Goal: Task Accomplishment & Management: Complete application form

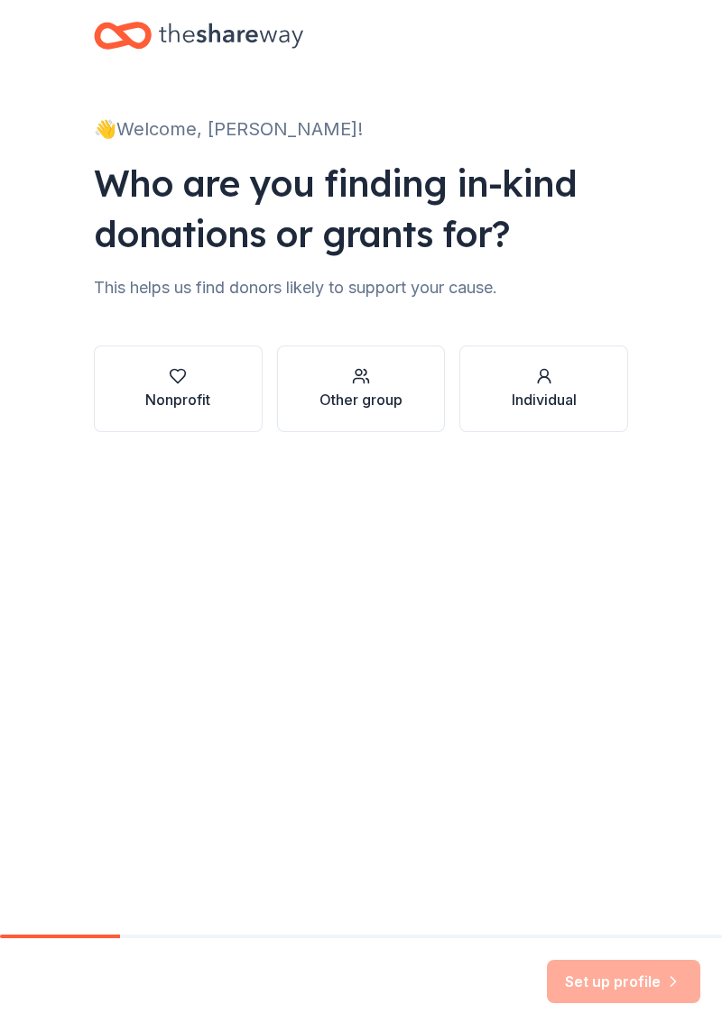
click at [194, 390] on div "Nonprofit" at bounding box center [177, 400] width 65 height 22
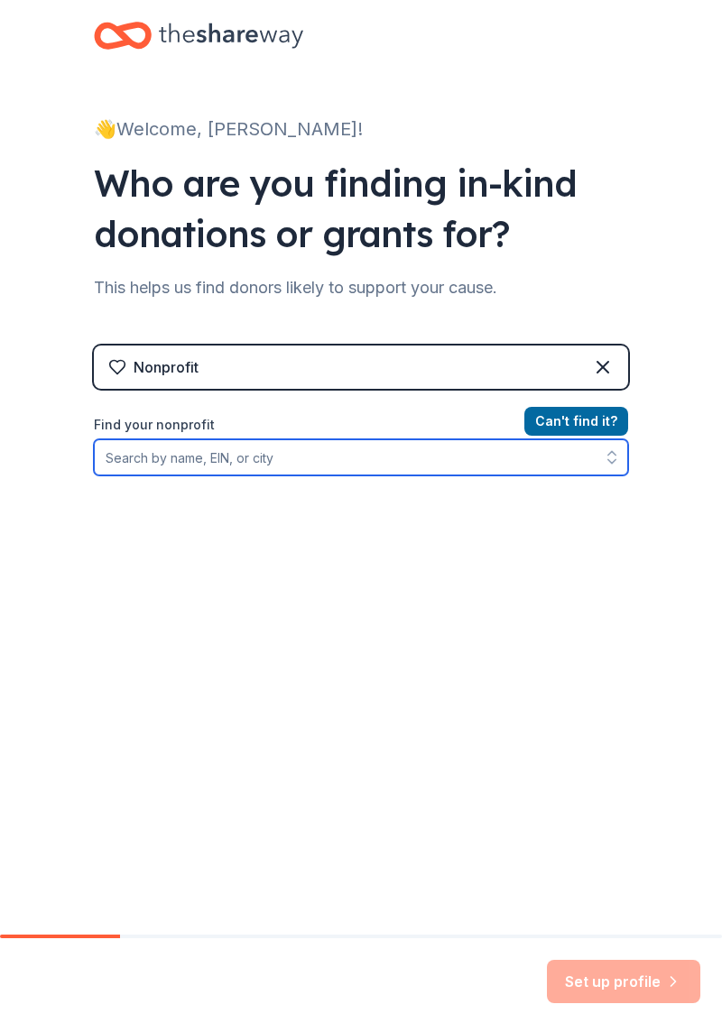
click at [223, 458] on input "Find your nonprofit" at bounding box center [361, 457] width 534 height 36
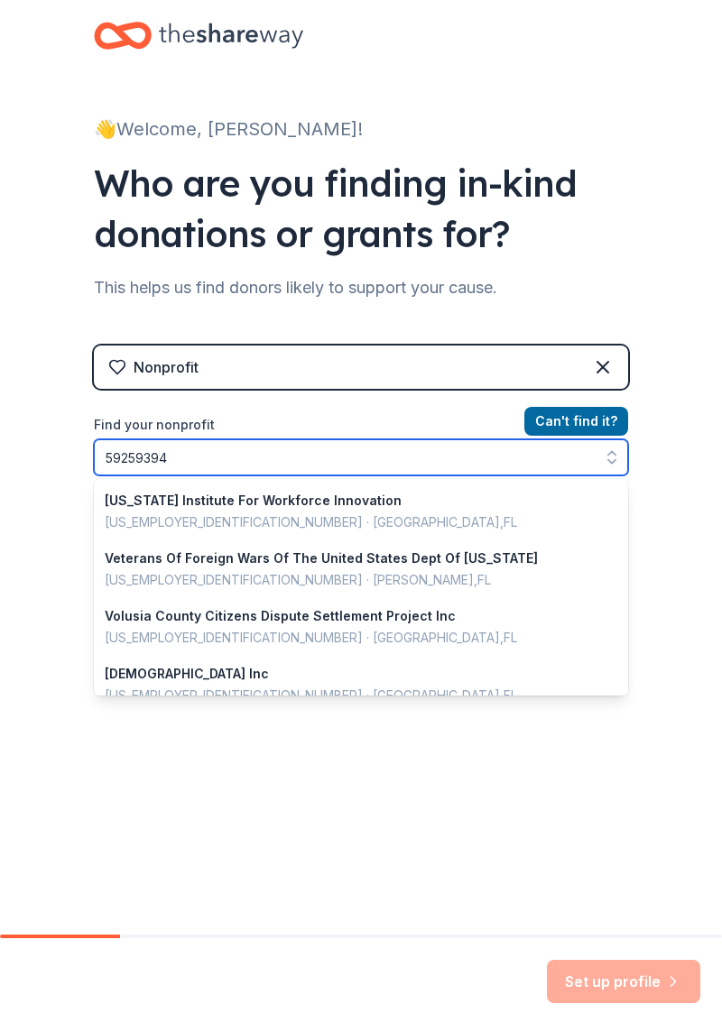
type input "592593942"
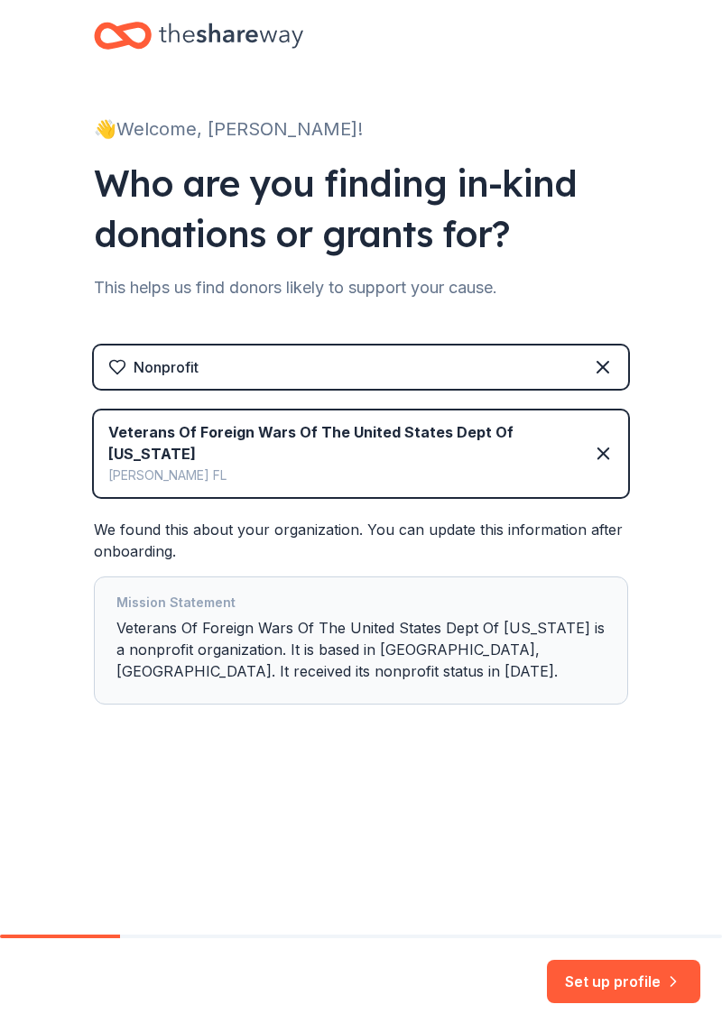
click at [623, 985] on button "Set up profile" at bounding box center [623, 981] width 153 height 43
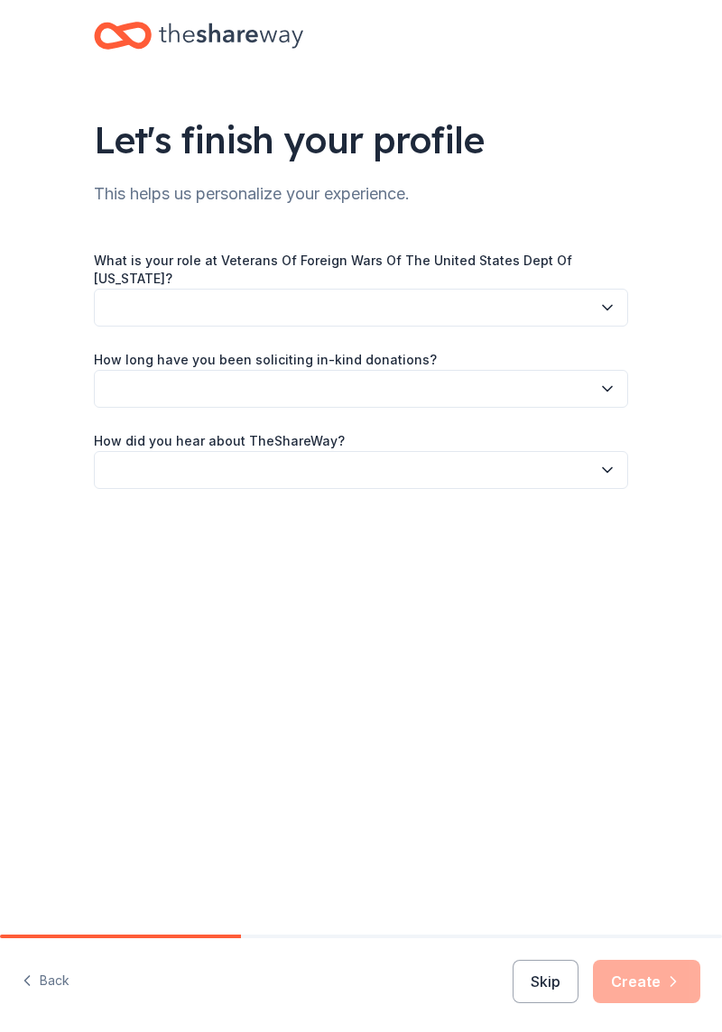
click at [496, 300] on button "button" at bounding box center [361, 308] width 534 height 38
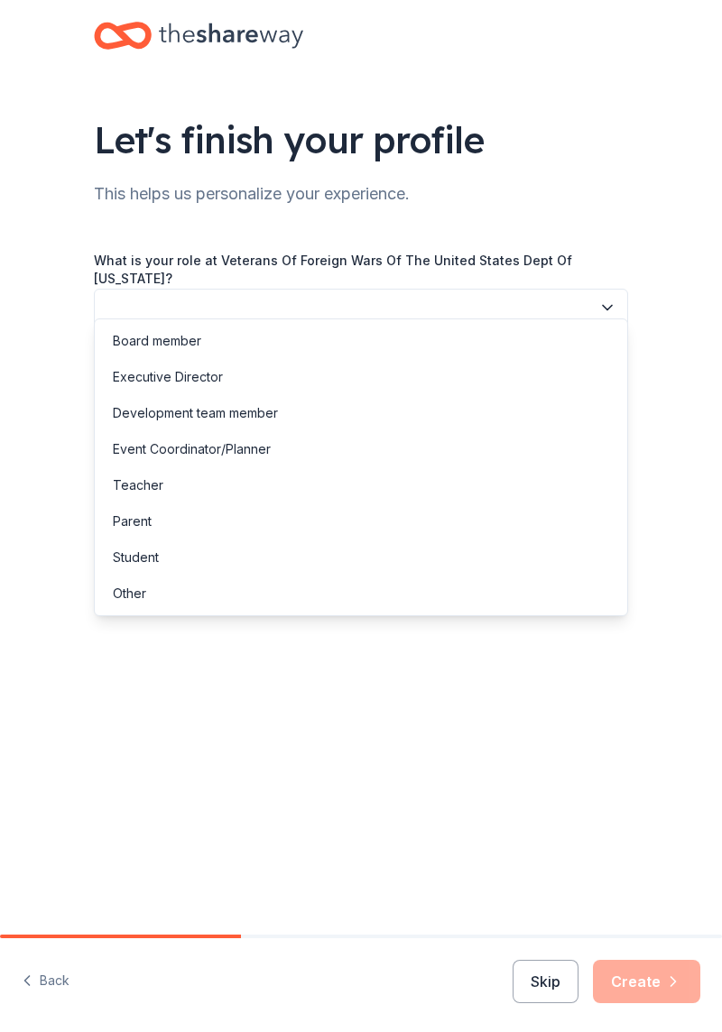
click at [188, 345] on div "Board member" at bounding box center [157, 341] width 88 height 22
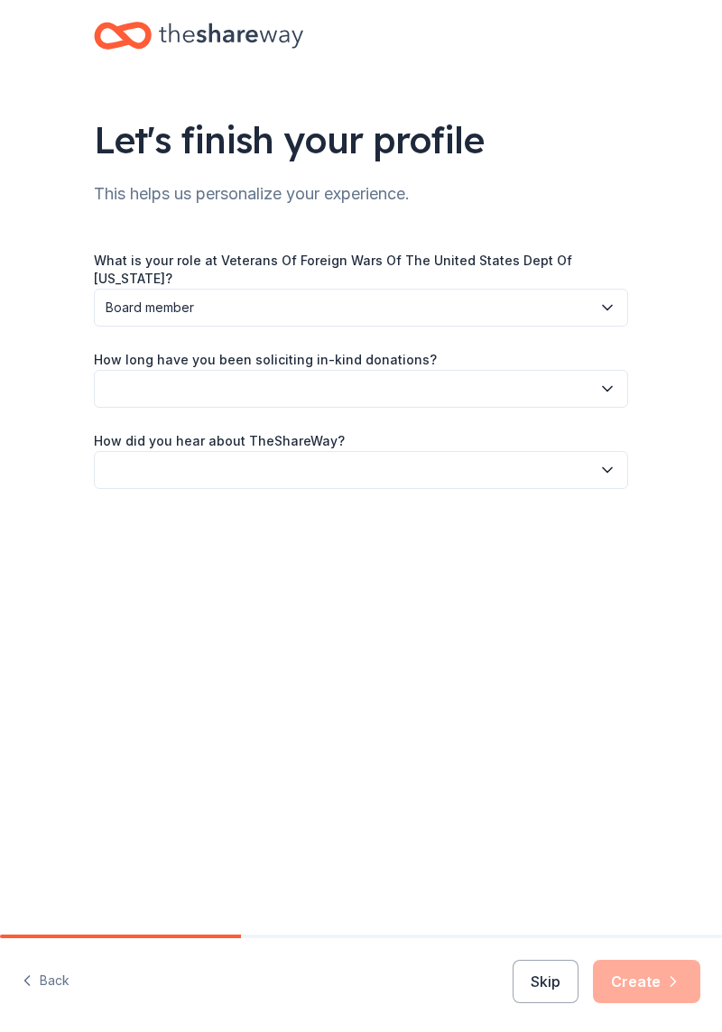
click at [395, 370] on button "button" at bounding box center [361, 389] width 534 height 38
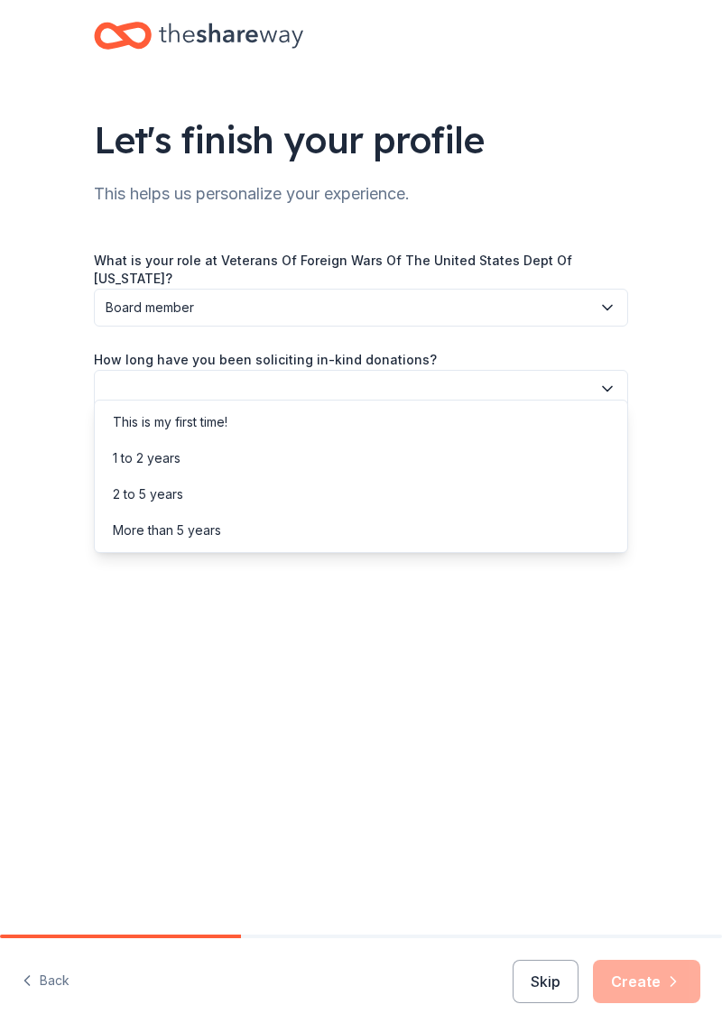
click at [208, 425] on div "This is my first time!" at bounding box center [170, 422] width 115 height 22
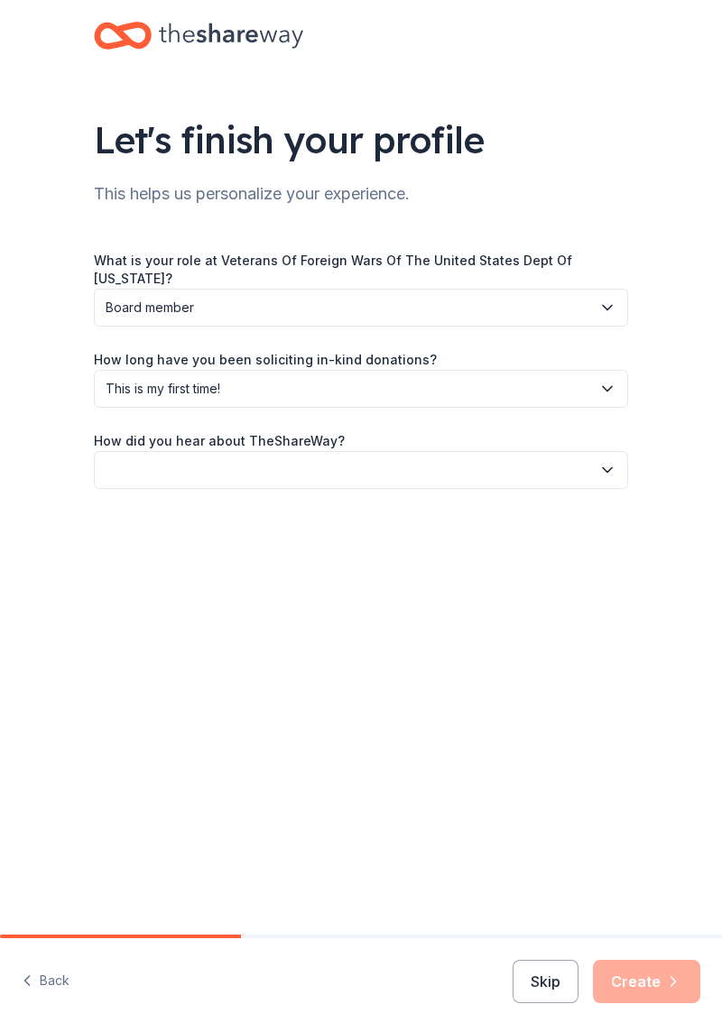
click at [336, 452] on button "button" at bounding box center [361, 470] width 534 height 38
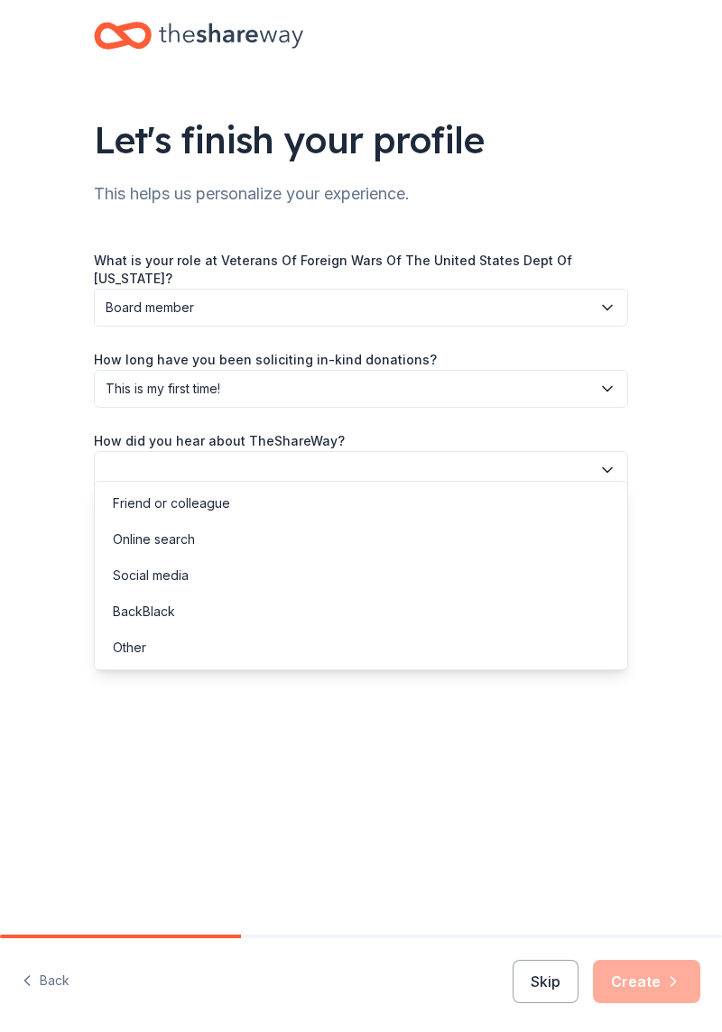
click at [179, 543] on div "Online search" at bounding box center [154, 540] width 82 height 22
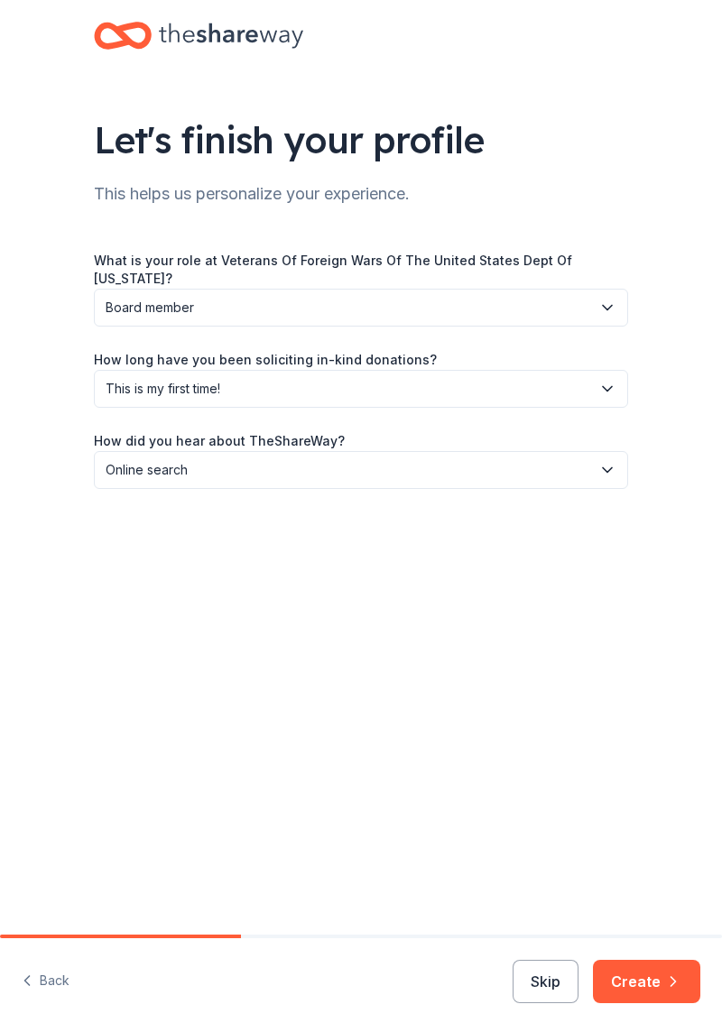
click at [646, 974] on button "Create" at bounding box center [646, 981] width 107 height 43
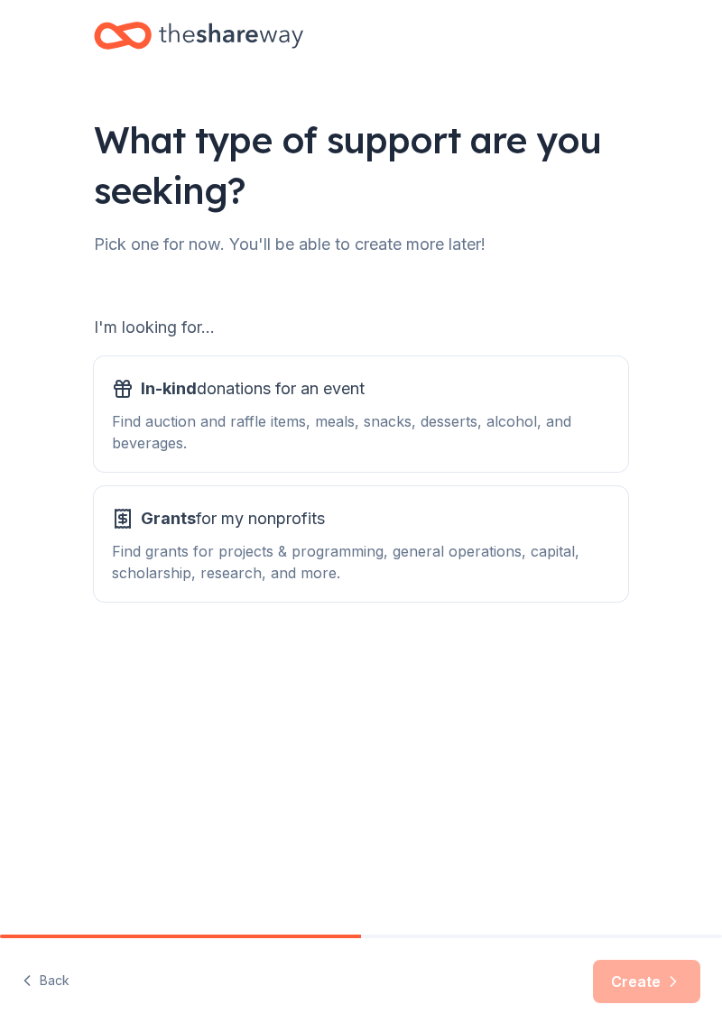
click at [393, 419] on div "Find auction and raffle items, meals, snacks, desserts, alcohol, and beverages." at bounding box center [361, 432] width 498 height 43
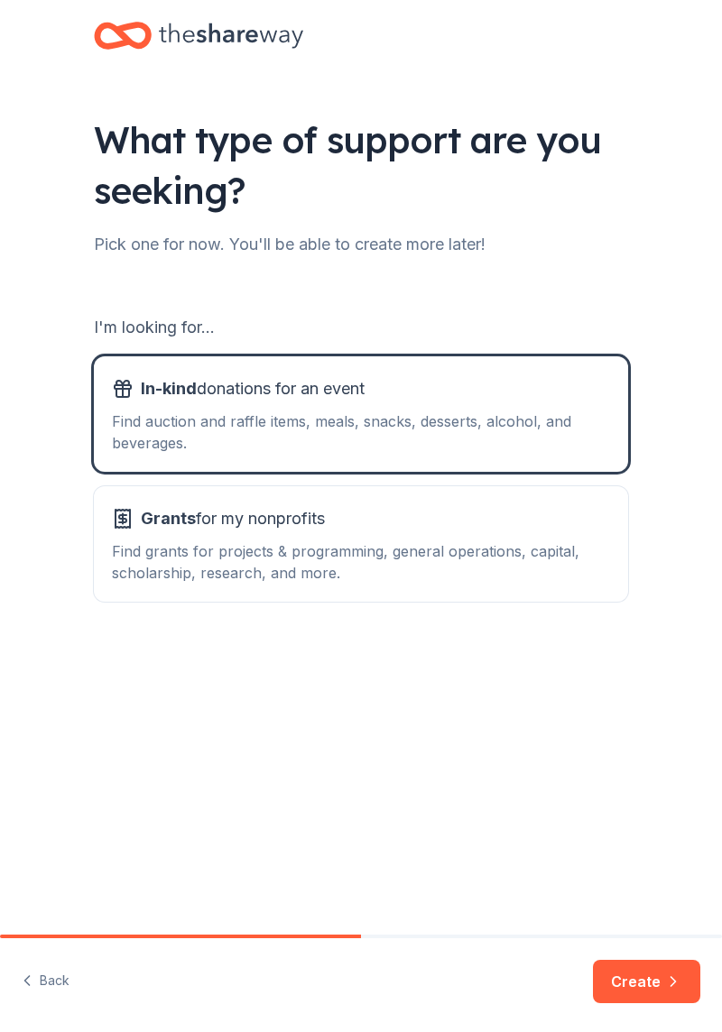
click at [636, 985] on button "Create" at bounding box center [646, 981] width 107 height 43
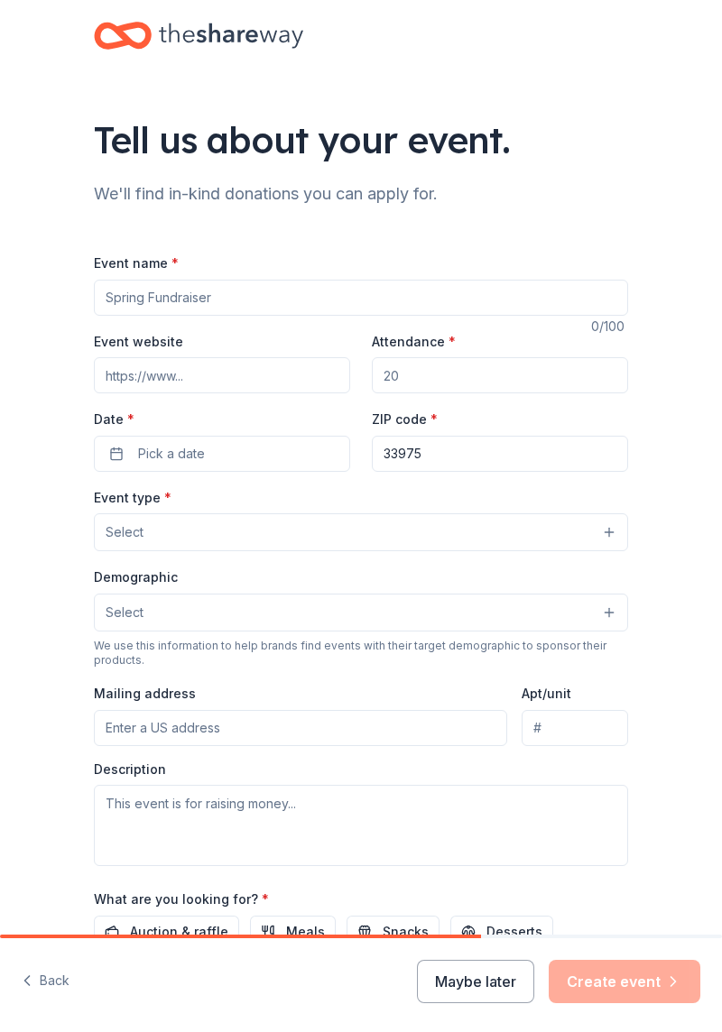
click at [236, 292] on input "Event name *" at bounding box center [361, 298] width 534 height 36
type input "[DATE] Trunk or Treat"
click at [431, 374] on input "Attendance *" at bounding box center [500, 375] width 256 height 36
type input "1000"
click at [202, 457] on span "Pick a date" at bounding box center [171, 454] width 67 height 22
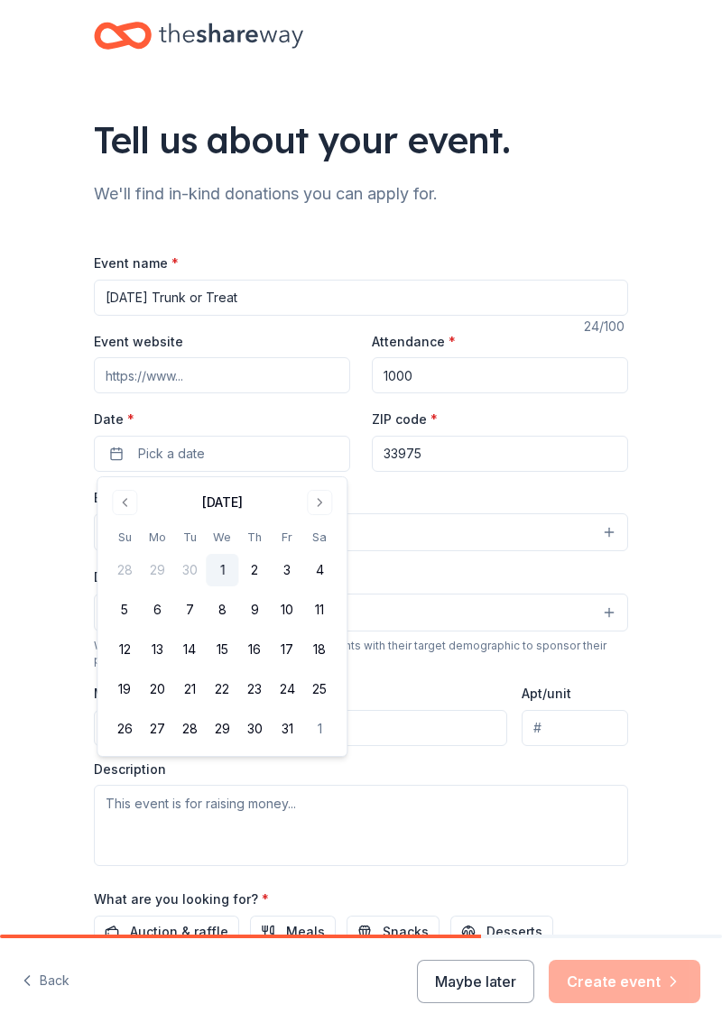
click at [291, 729] on button "31" at bounding box center [287, 729] width 32 height 32
click at [442, 458] on input "33975" at bounding box center [500, 454] width 256 height 36
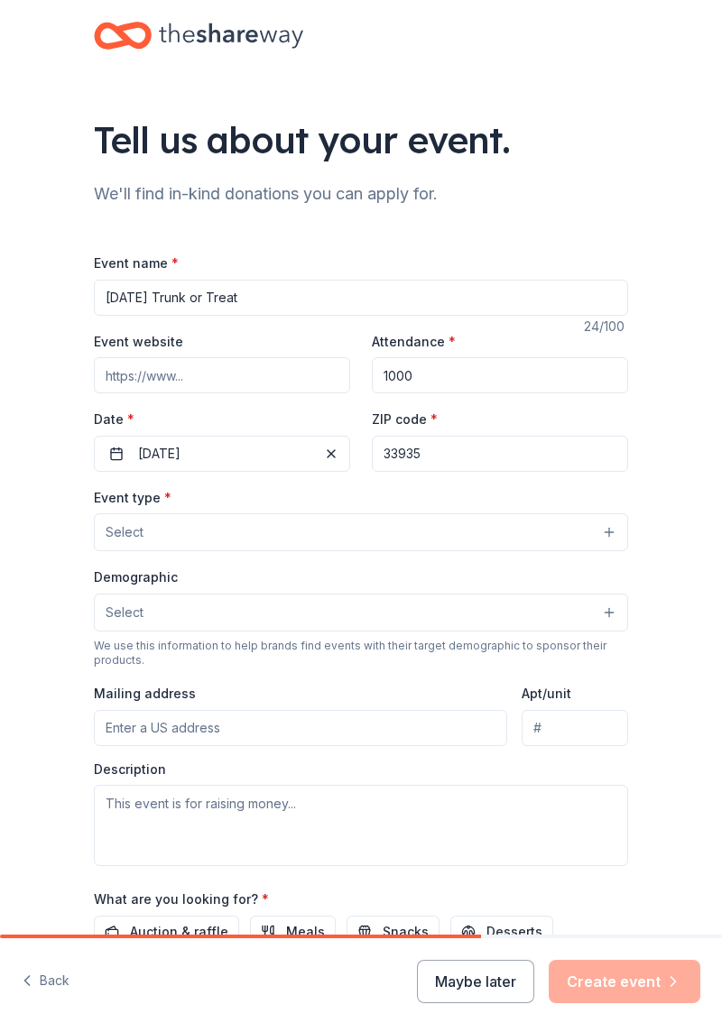
type input "33935"
click at [197, 533] on button "Select" at bounding box center [361, 532] width 534 height 38
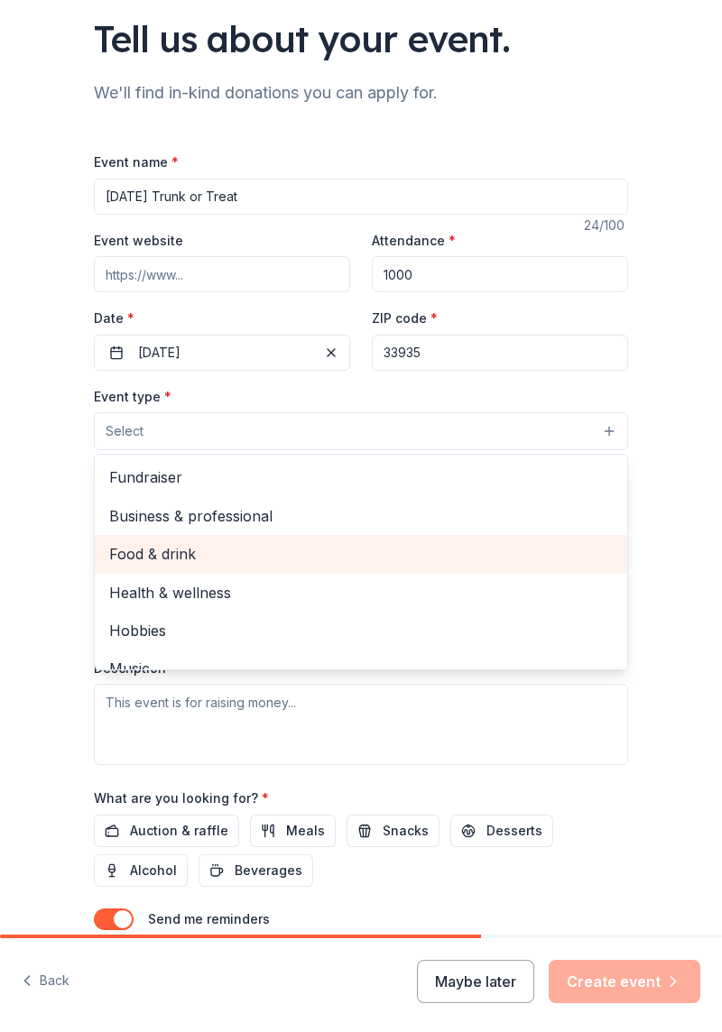
click at [153, 560] on span "Food & drink" at bounding box center [361, 553] width 504 height 23
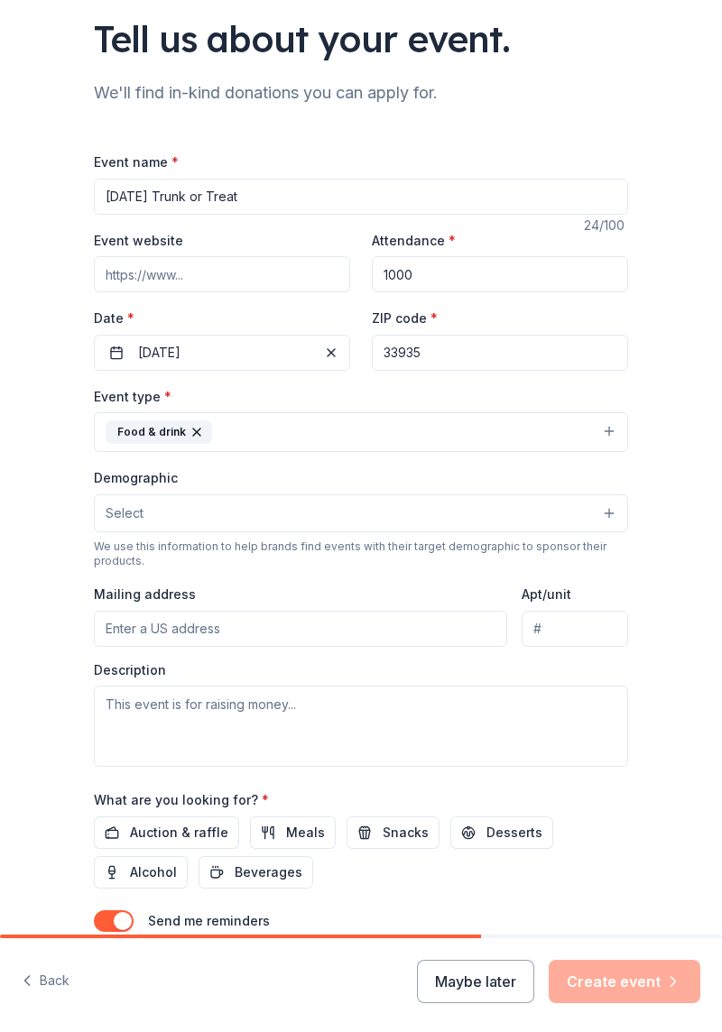
click at [335, 513] on button "Select" at bounding box center [361, 513] width 534 height 38
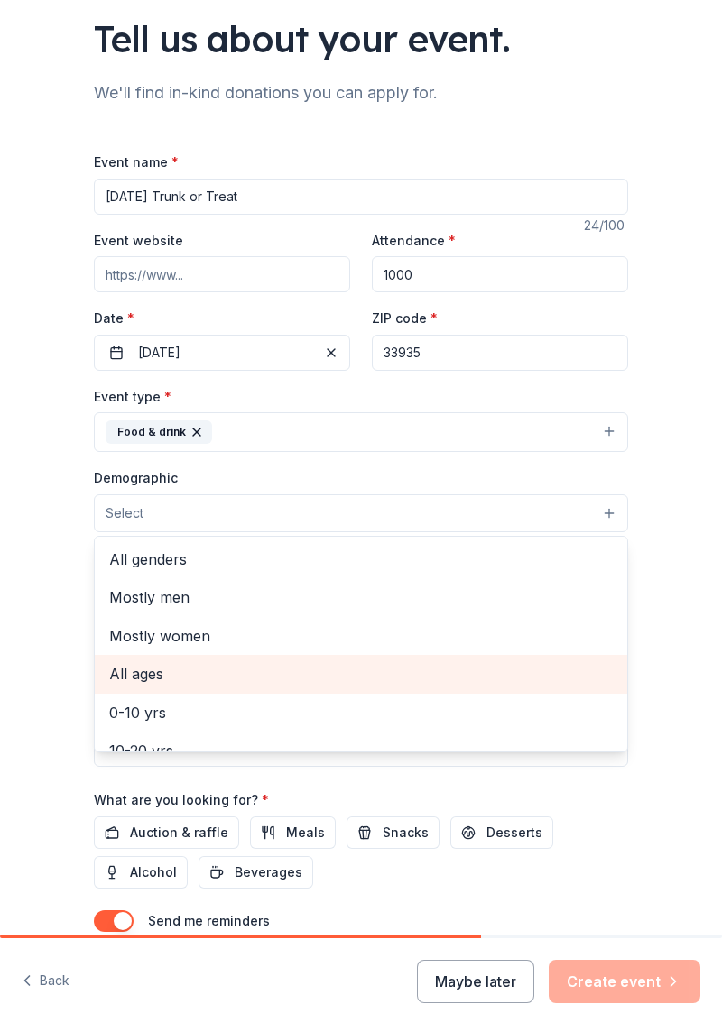
click at [157, 680] on span "All ages" at bounding box center [361, 673] width 504 height 23
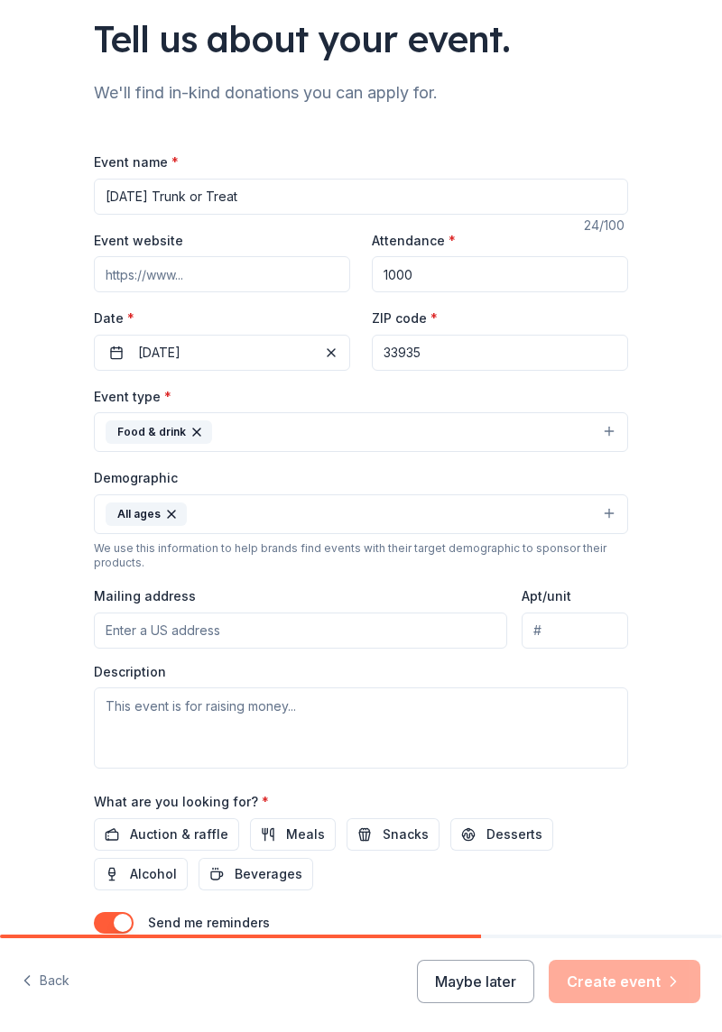
click at [263, 632] on input "Mailing address" at bounding box center [300, 631] width 413 height 36
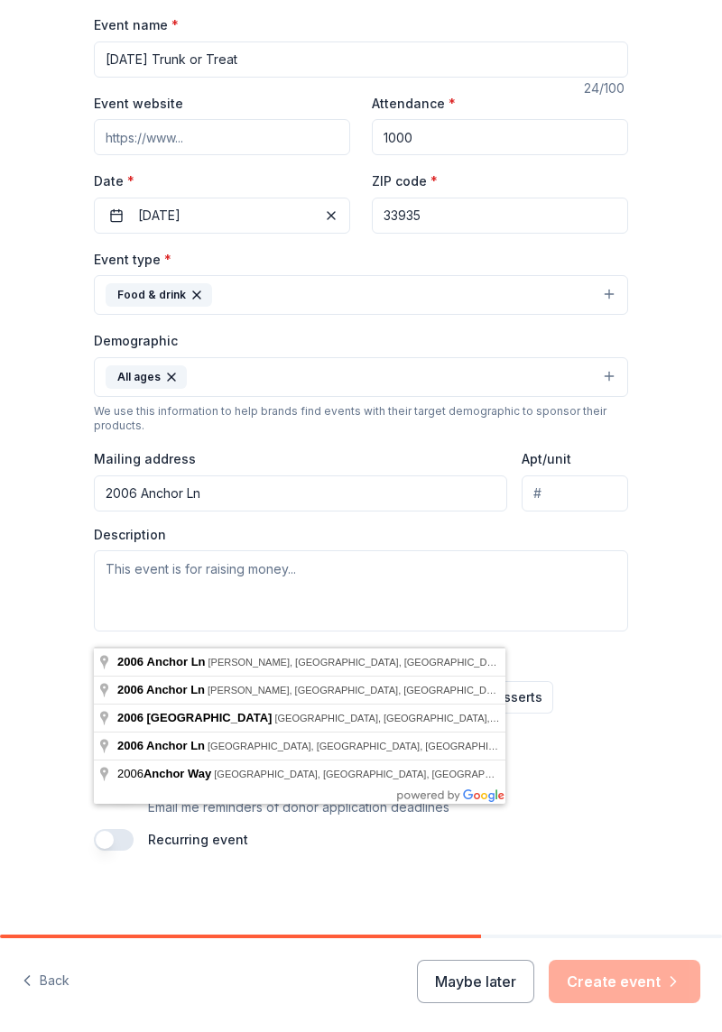
scroll to position [240, 0]
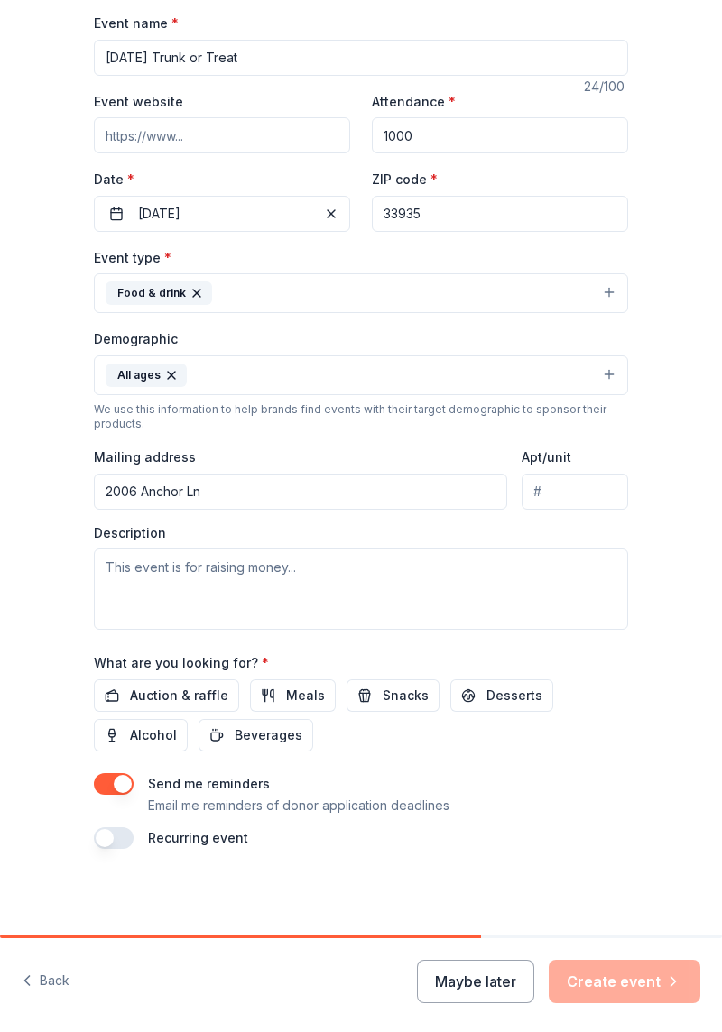
type input "[STREET_ADDRESS]"
click at [258, 659] on div "What are you looking for? * Auction & raffle Meals Snacks Desserts Alcohol Beve…" at bounding box center [361, 701] width 534 height 100
click at [374, 485] on input "[STREET_ADDRESS]" at bounding box center [300, 492] width 413 height 36
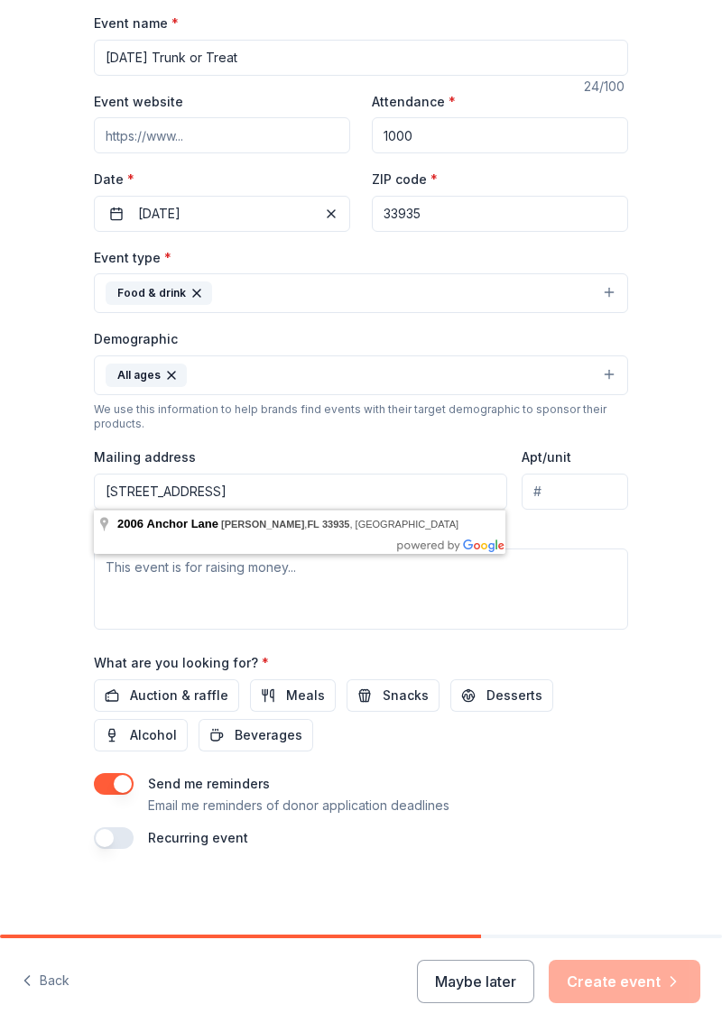
click at [587, 518] on div "Event type * Food & drink Demographic All ages We use this information to help …" at bounding box center [361, 437] width 534 height 383
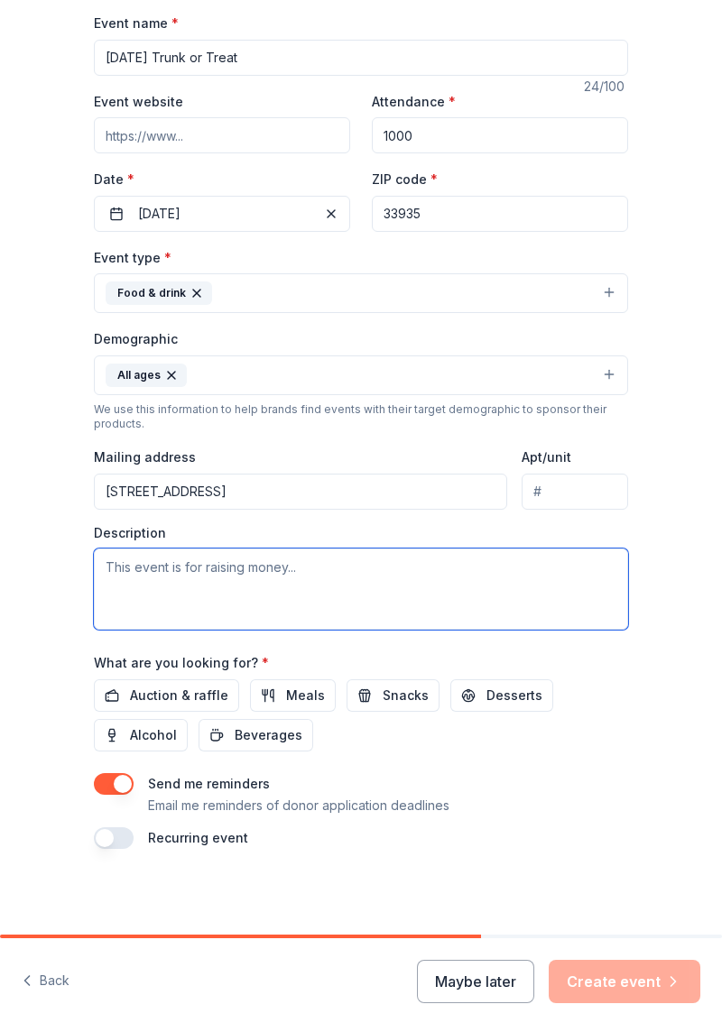
click at [267, 564] on textarea at bounding box center [361, 589] width 534 height 81
paste textarea "Good Morning, My name is [PERSON_NAME]. I am the Auxiliary President for VFW Po…"
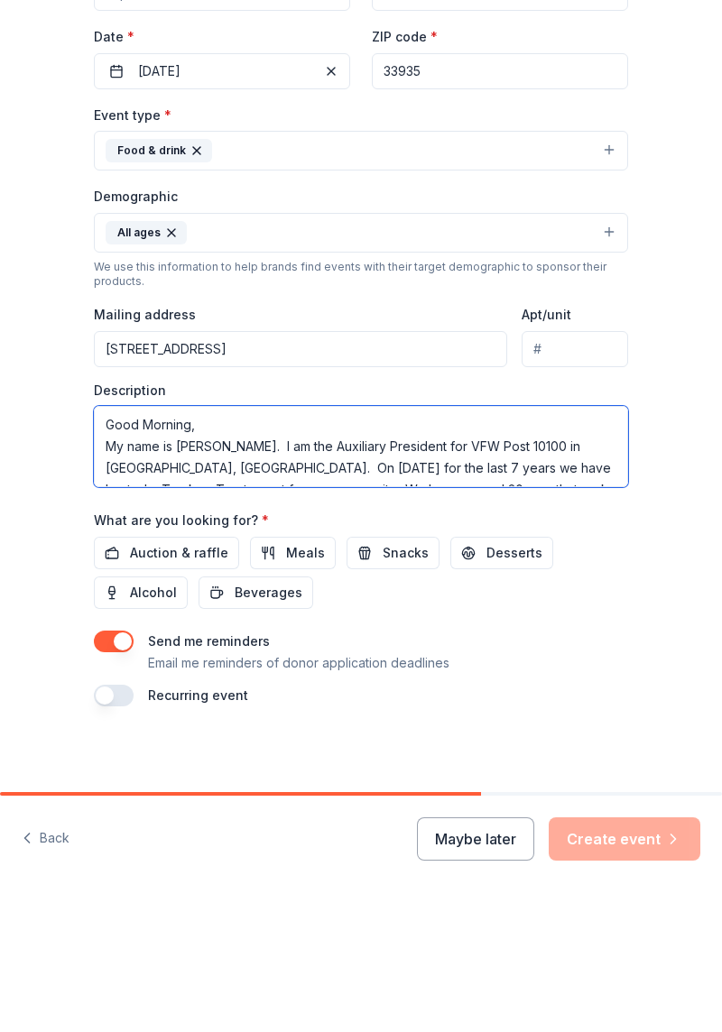
type textarea "Good Morning, My name is [PERSON_NAME]. I am the Auxiliary President for VFW Po…"
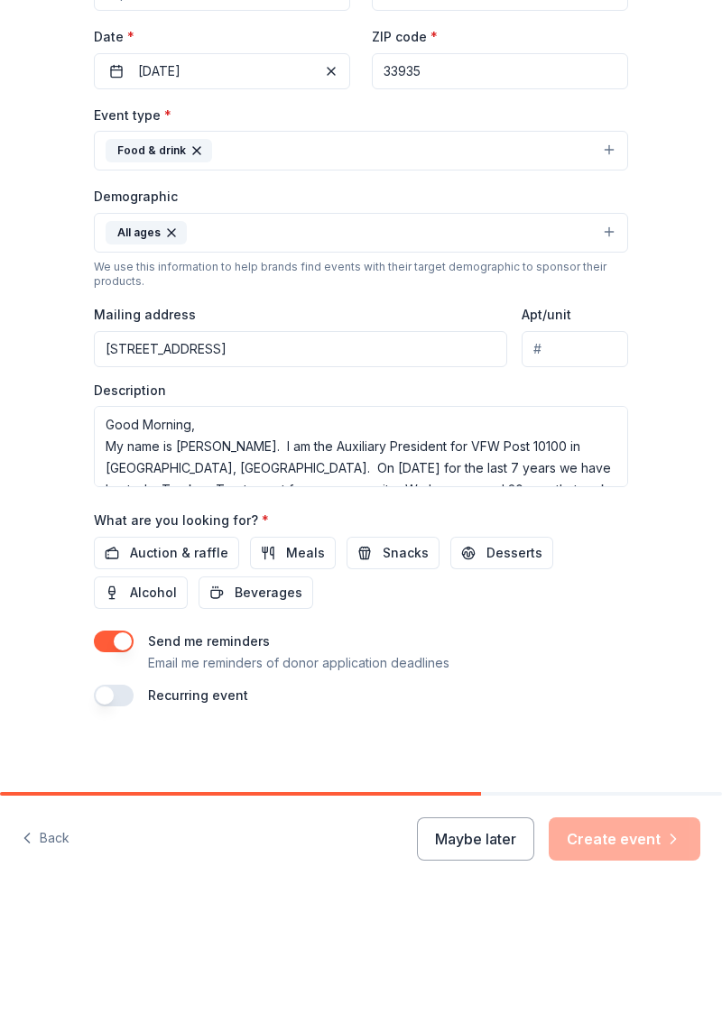
click at [388, 695] on span "Snacks" at bounding box center [406, 696] width 46 height 22
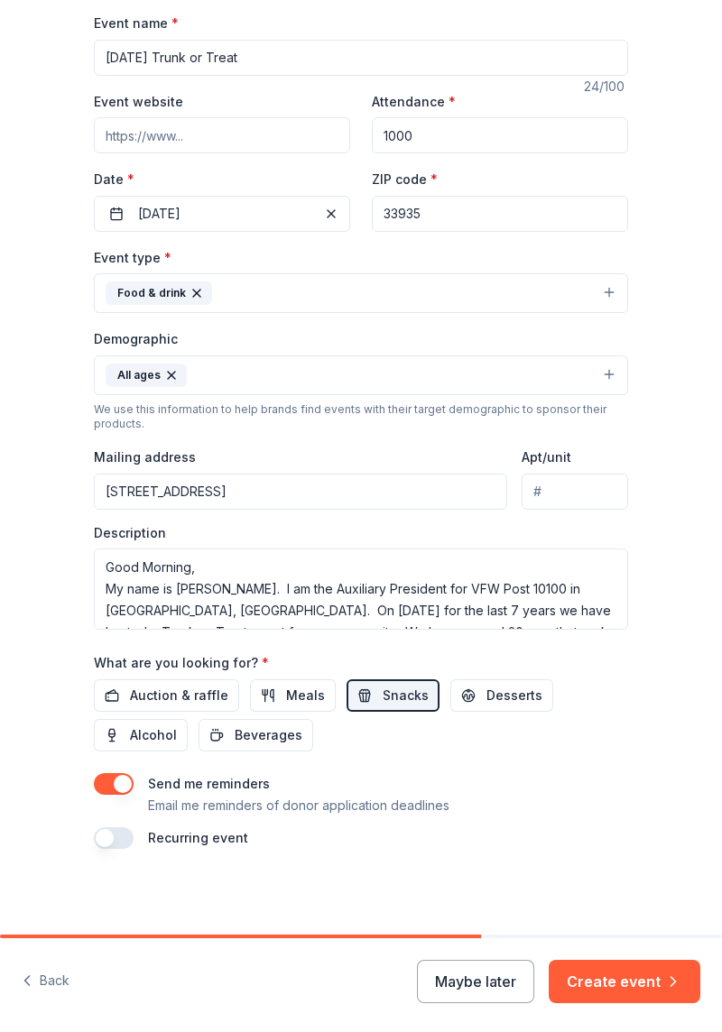
click at [623, 978] on button "Create event" at bounding box center [625, 981] width 152 height 43
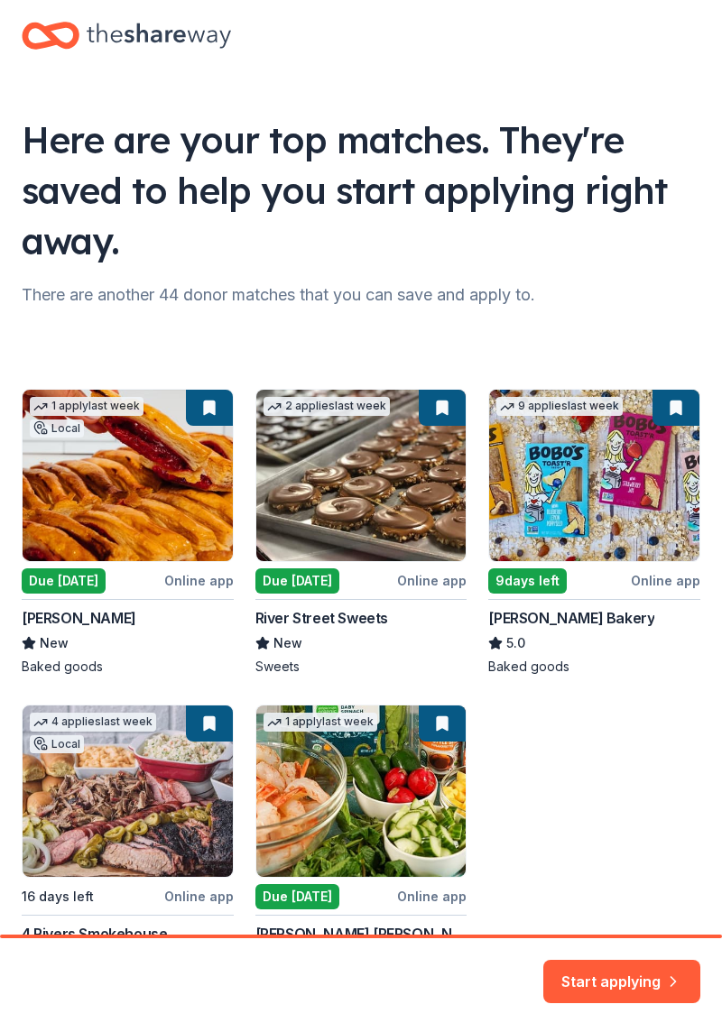
click at [567, 720] on div "1 apply last week Local Due [DATE] Online app [PERSON_NAME] New Baked goods 2 a…" at bounding box center [361, 690] width 679 height 603
